Goal: Information Seeking & Learning: Learn about a topic

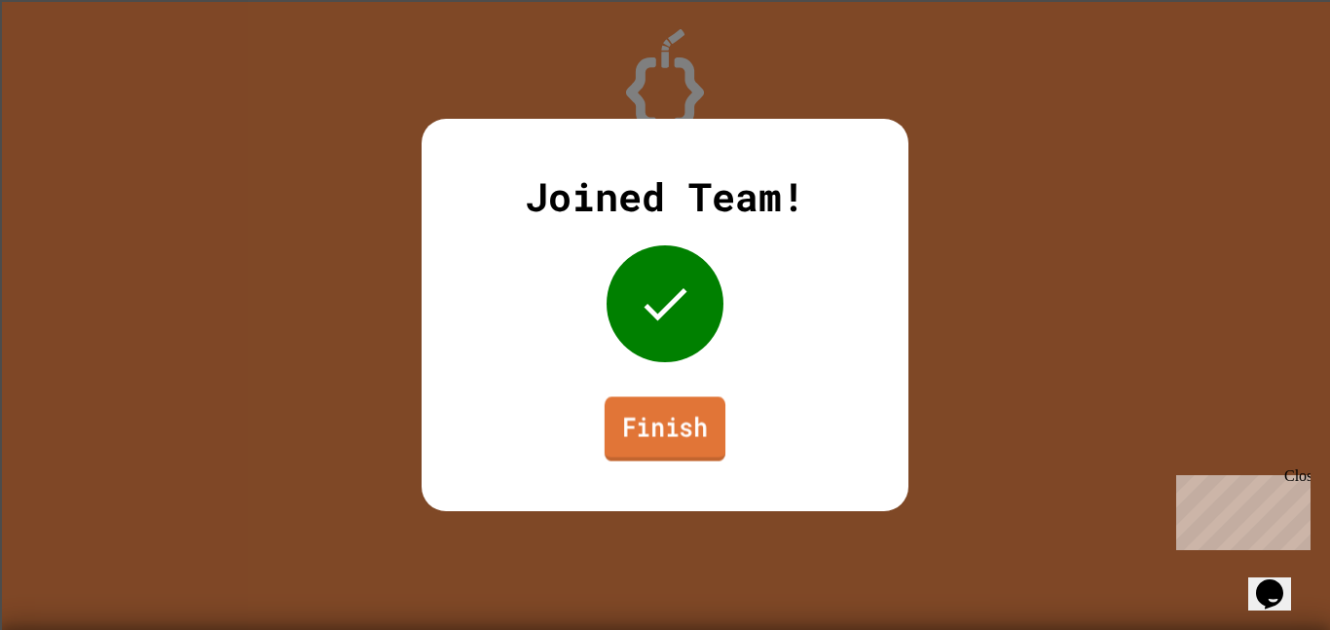
click at [656, 451] on link "Finish" at bounding box center [665, 428] width 121 height 64
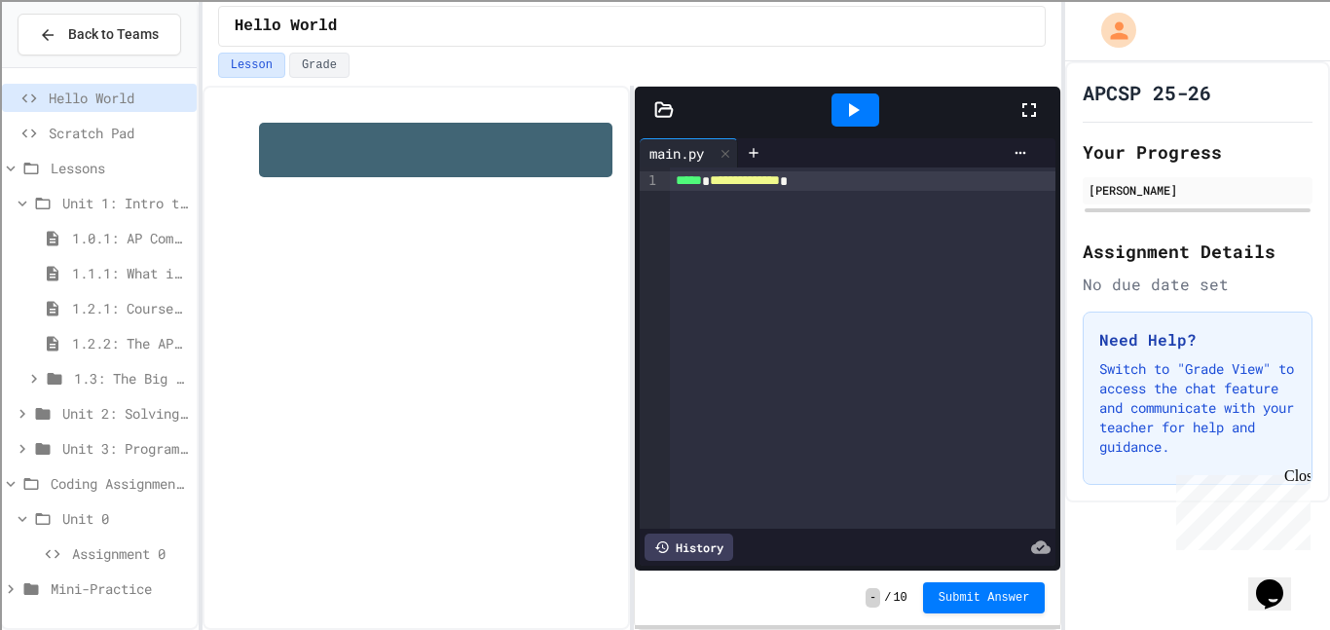
click at [112, 548] on span "Assignment 0" at bounding box center [130, 553] width 117 height 20
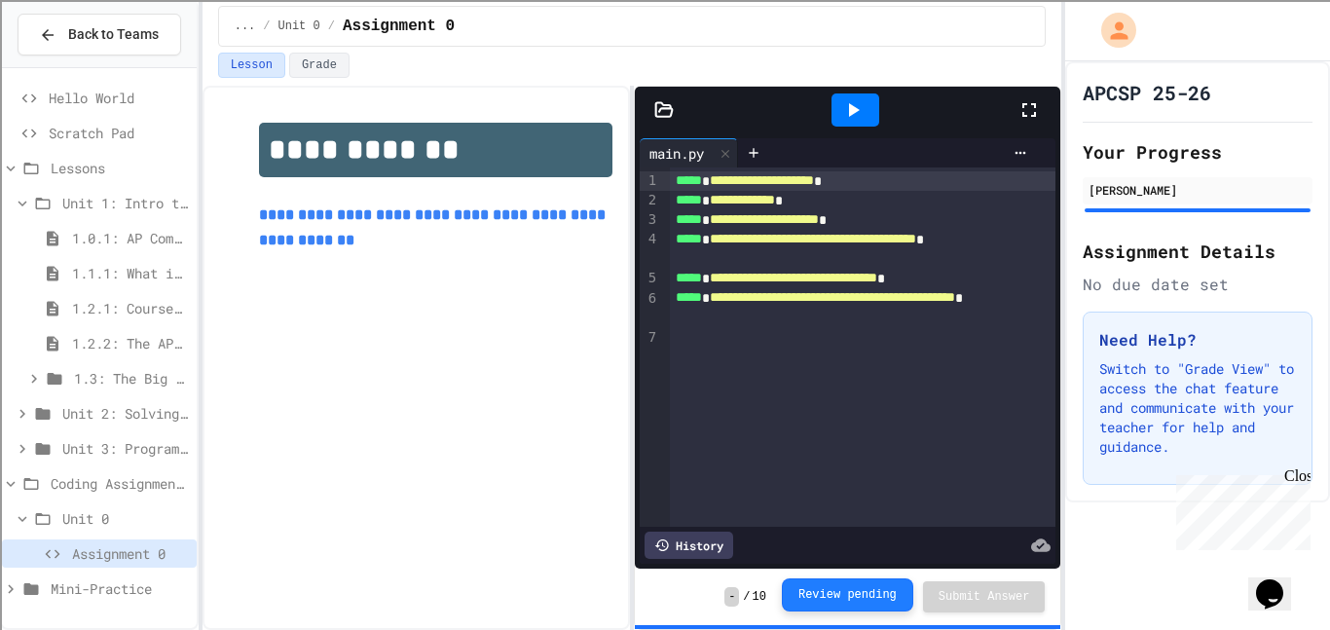
click at [901, 595] on button "Review pending" at bounding box center [847, 594] width 131 height 33
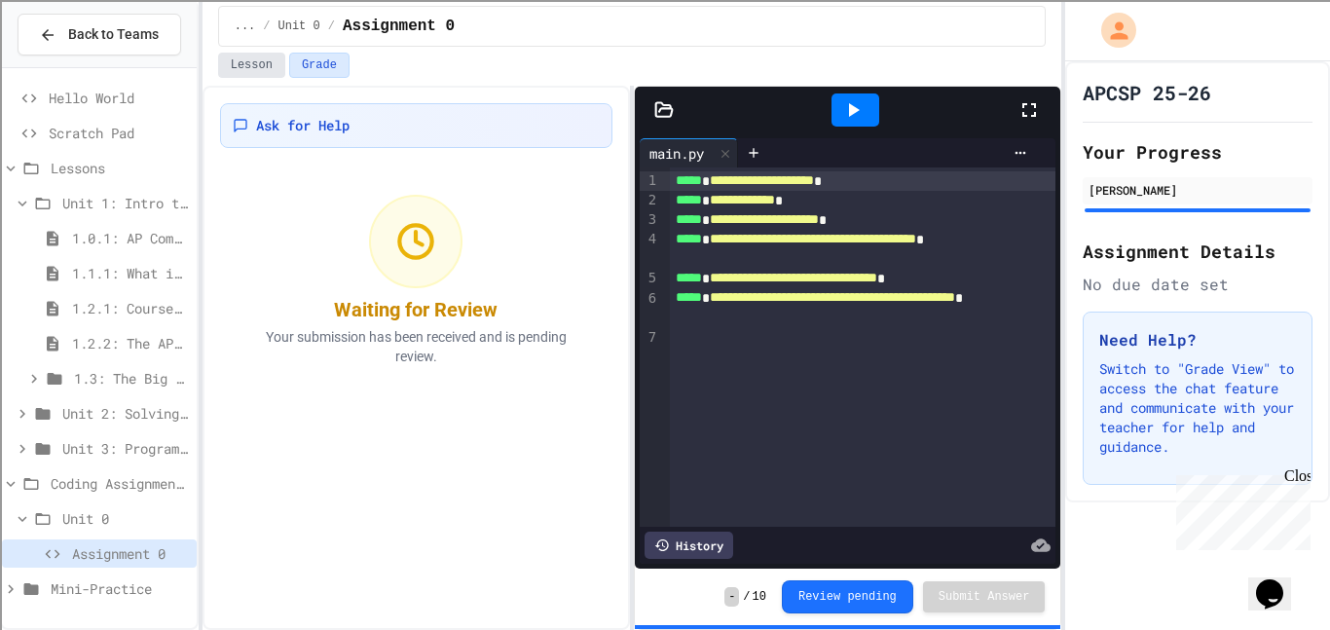
click at [251, 56] on button "Lesson" at bounding box center [251, 65] width 67 height 25
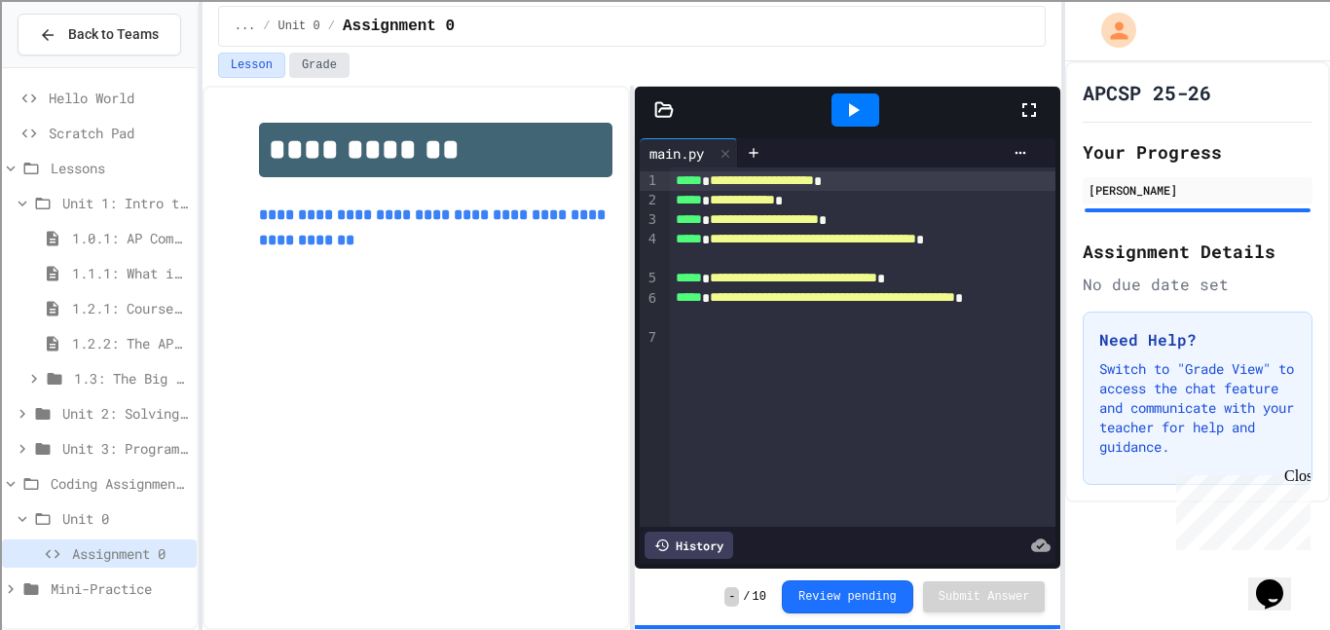
click at [308, 56] on button "Grade" at bounding box center [319, 65] width 60 height 25
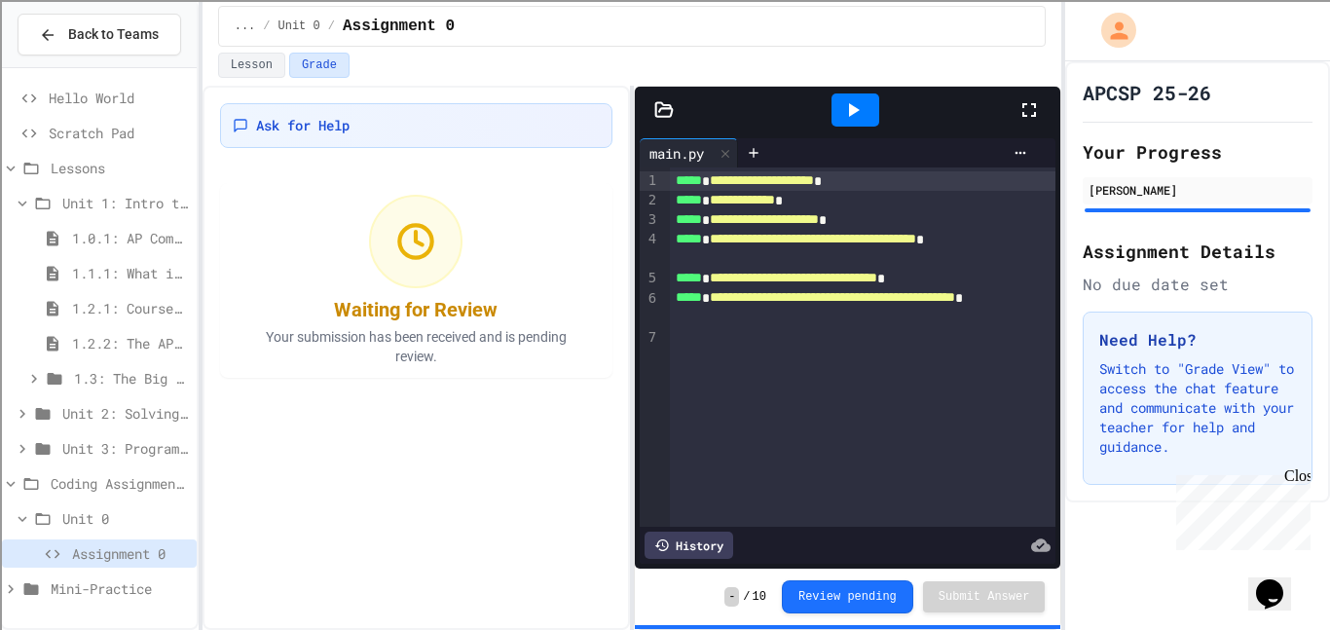
click at [875, 106] on div at bounding box center [855, 109] width 48 height 33
